Goal: Find specific page/section: Find specific page/section

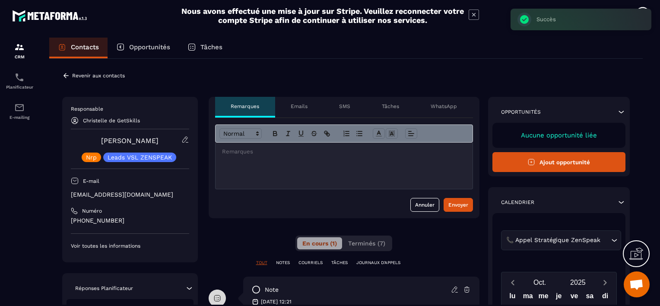
click at [81, 75] on p "Revenir aux contacts" at bounding box center [98, 76] width 53 height 6
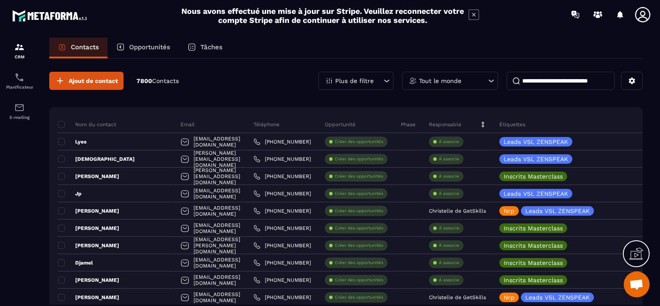
click at [540, 80] on input at bounding box center [561, 81] width 108 height 18
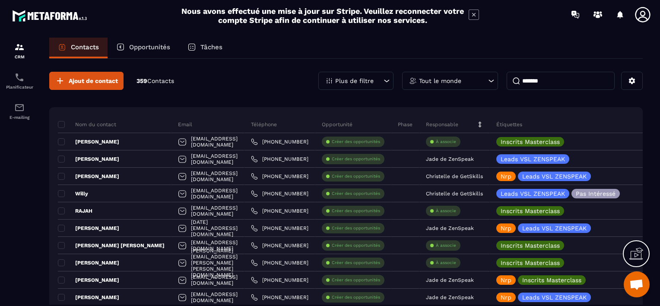
type input "*******"
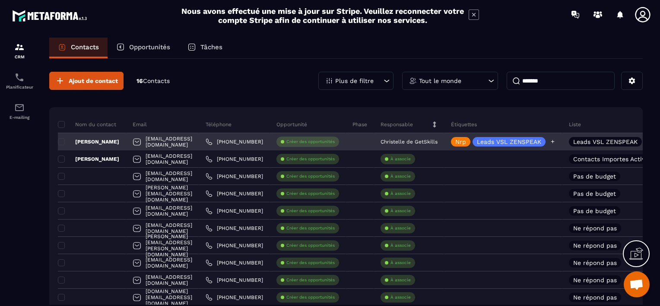
click at [556, 140] on icon at bounding box center [553, 142] width 6 height 6
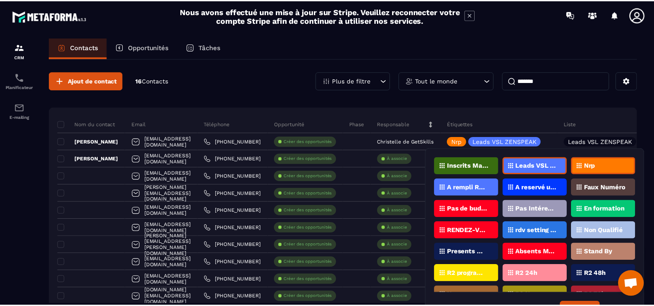
scroll to position [22, 0]
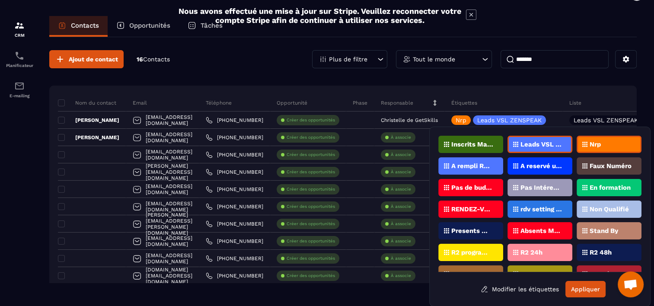
click at [591, 144] on p "Nrp" at bounding box center [595, 144] width 11 height 6
click at [472, 185] on p "Pas de budget" at bounding box center [472, 188] width 42 height 6
click at [583, 287] on button "Appliquer" at bounding box center [585, 289] width 40 height 16
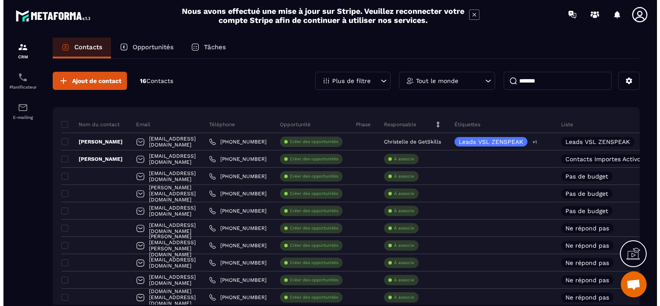
scroll to position [0, 0]
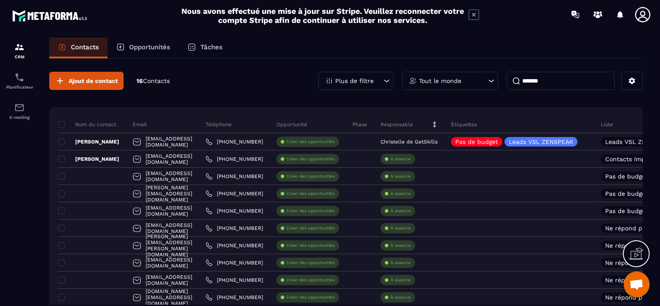
drag, startPoint x: 550, startPoint y: 81, endPoint x: 494, endPoint y: 81, distance: 55.8
click at [494, 81] on div "Plus de filtre Tout le monde *******" at bounding box center [481, 81] width 325 height 18
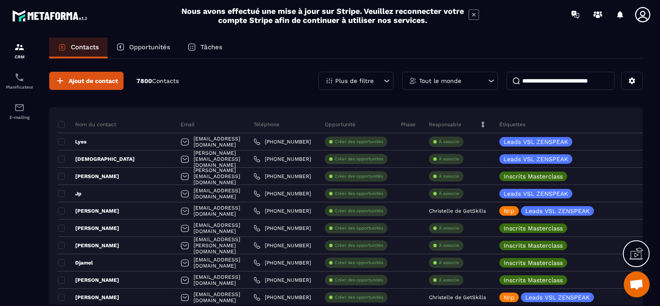
click at [387, 80] on icon at bounding box center [387, 81] width 9 height 9
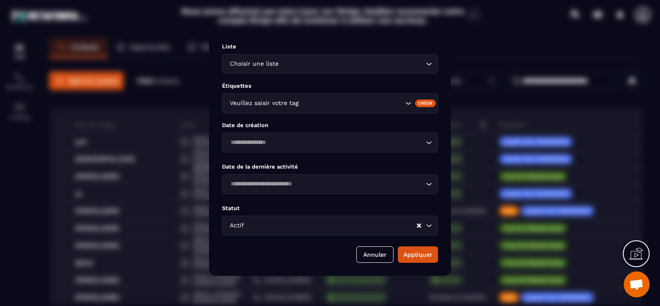
click at [409, 104] on icon "Search for option" at bounding box center [408, 103] width 9 height 9
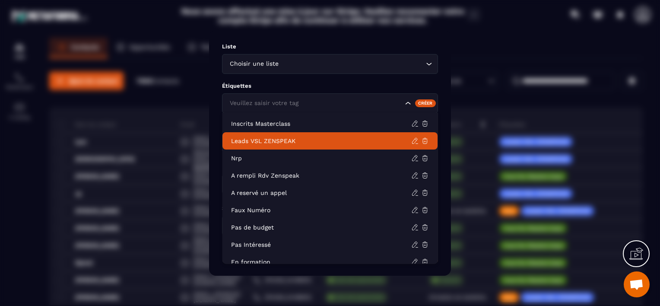
click at [334, 140] on p "Leads VSL ZENSPEAK" at bounding box center [321, 141] width 180 height 9
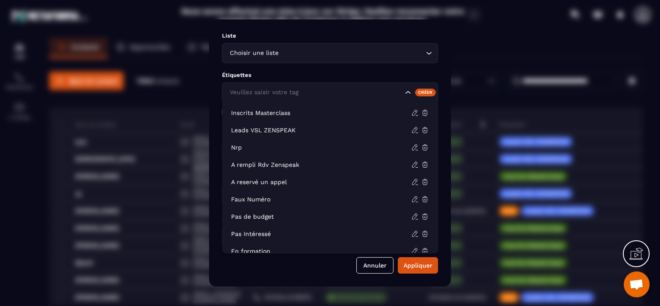
click at [408, 91] on icon "Search for option" at bounding box center [408, 92] width 9 height 9
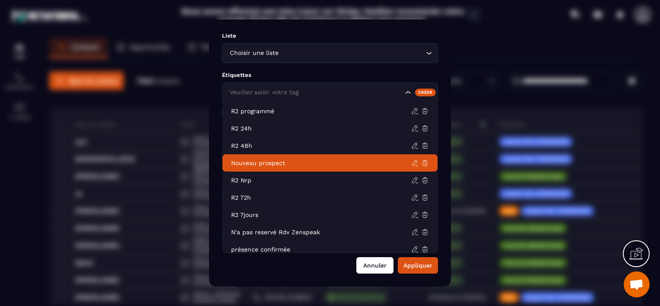
scroll to position [266, 0]
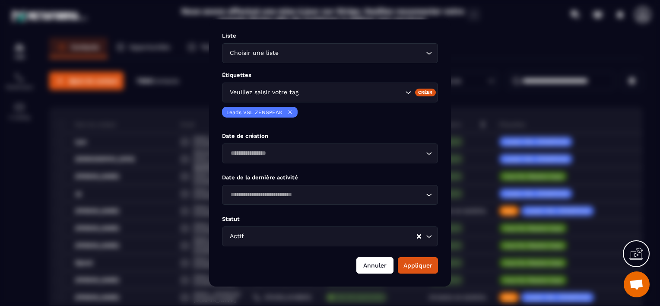
click at [374, 265] on button "Annuler" at bounding box center [375, 265] width 37 height 16
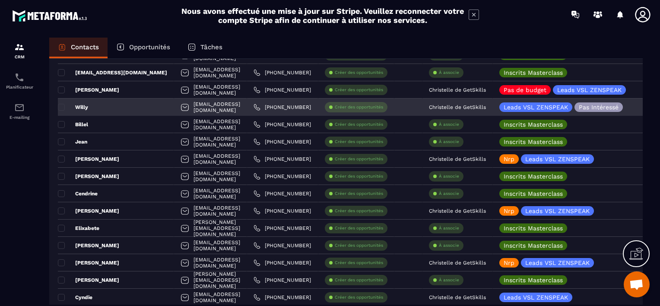
scroll to position [908, 0]
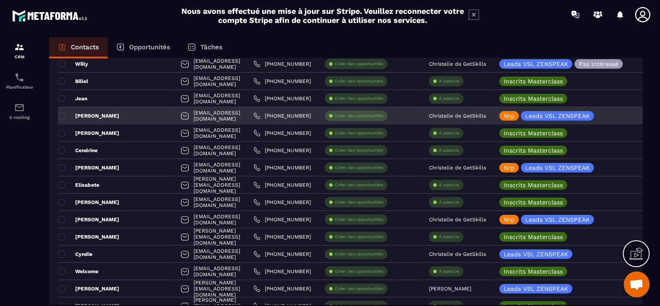
click at [101, 115] on div "[PERSON_NAME]" at bounding box center [116, 115] width 116 height 17
